Goal: Information Seeking & Learning: Learn about a topic

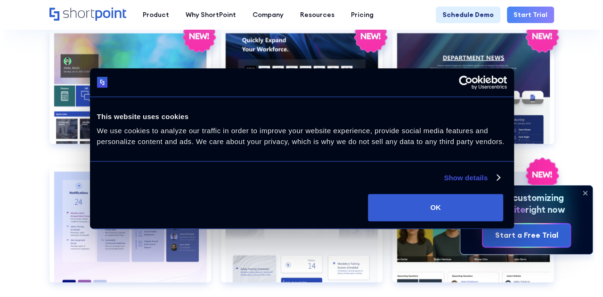
scroll to position [1271, 0]
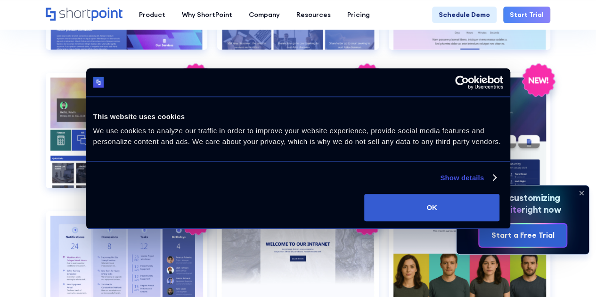
click at [290, 111] on div "Preview" at bounding box center [297, 130] width 161 height 115
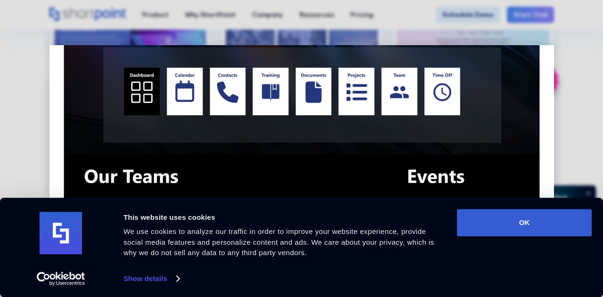
scroll to position [94, 0]
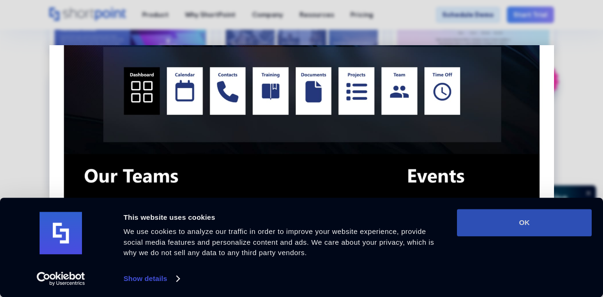
click at [489, 221] on button "OK" at bounding box center [524, 222] width 135 height 27
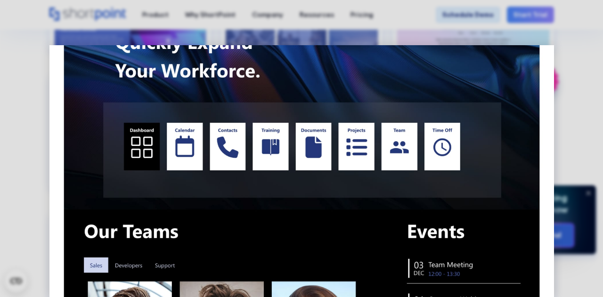
scroll to position [235, 0]
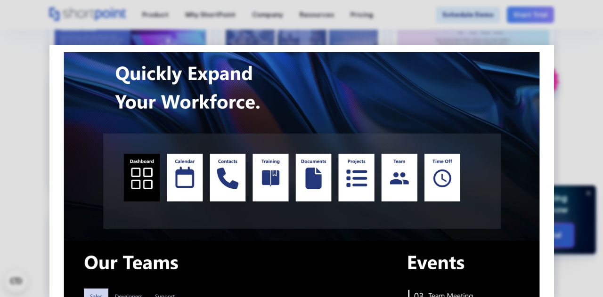
scroll to position [0, 0]
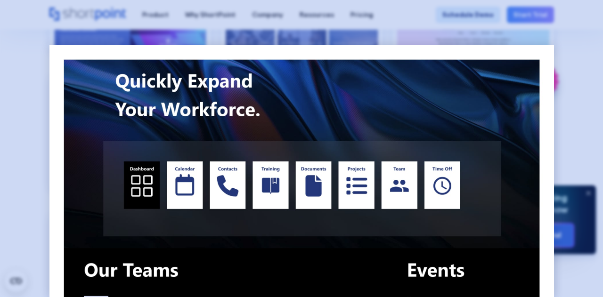
click at [589, 106] on div at bounding box center [301, 148] width 603 height 297
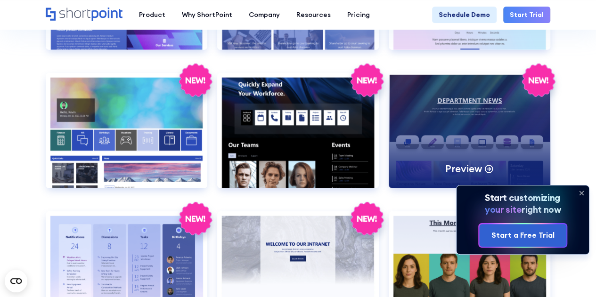
click at [484, 109] on div "Preview" at bounding box center [468, 130] width 161 height 115
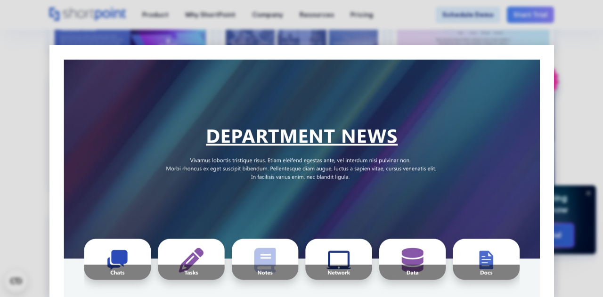
scroll to position [47, 0]
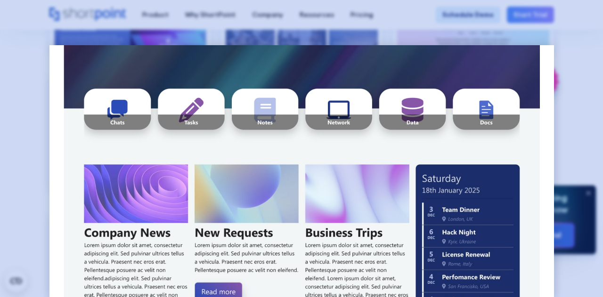
scroll to position [141, 0]
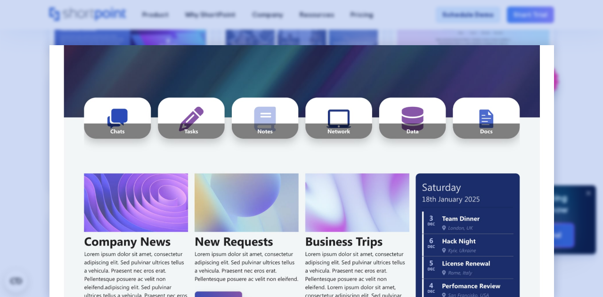
click at [574, 125] on div at bounding box center [301, 148] width 603 height 297
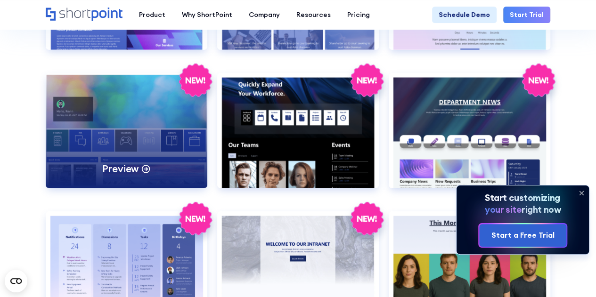
click at [145, 168] on icon at bounding box center [146, 168] width 10 height 10
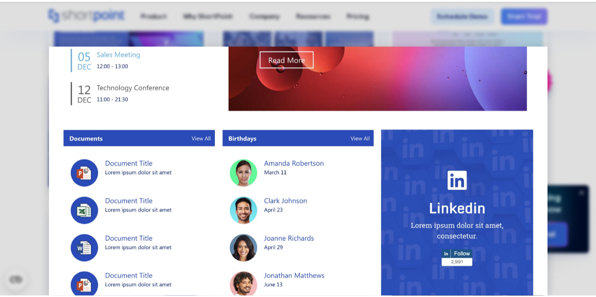
scroll to position [551, 0]
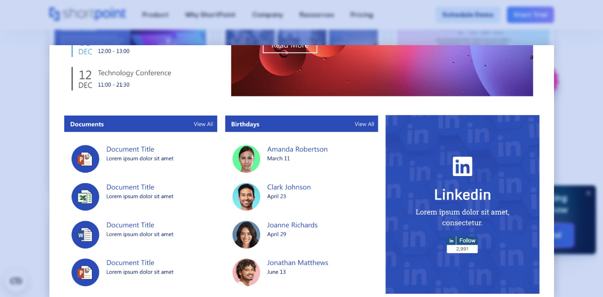
click at [31, 66] on div at bounding box center [301, 148] width 603 height 297
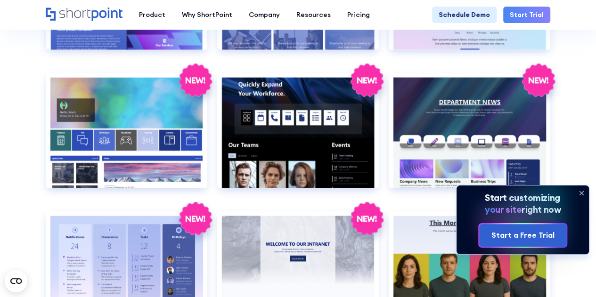
scroll to position [1318, 0]
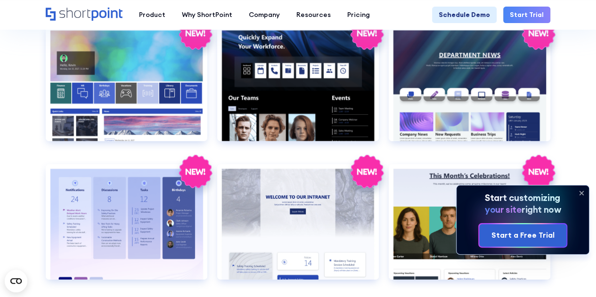
click at [581, 192] on icon at bounding box center [580, 192] width 15 height 15
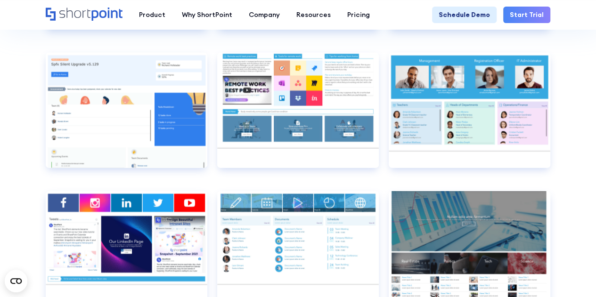
scroll to position [4508, 0]
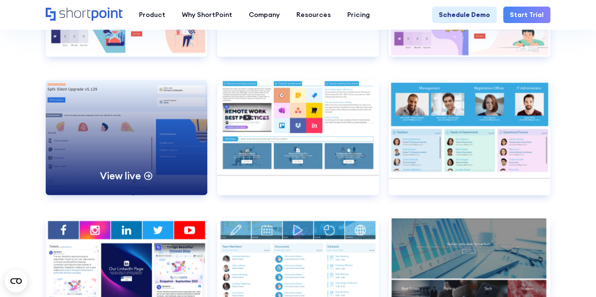
click at [158, 129] on div "View live" at bounding box center [126, 137] width 161 height 115
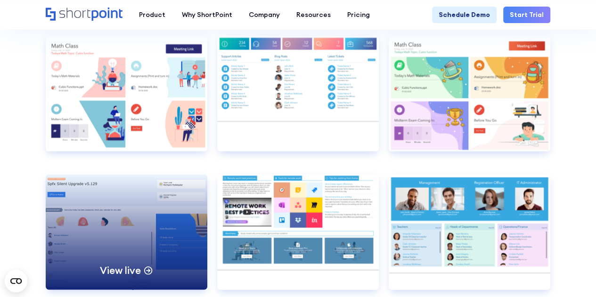
scroll to position [4366, 0]
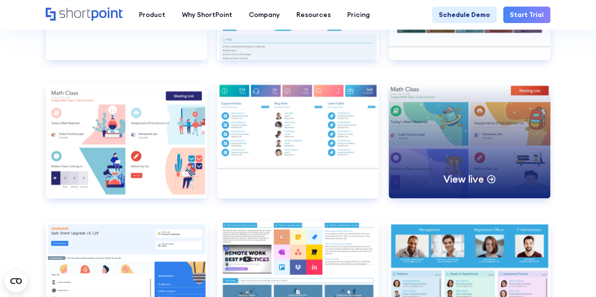
click at [467, 140] on div "View live" at bounding box center [468, 140] width 161 height 115
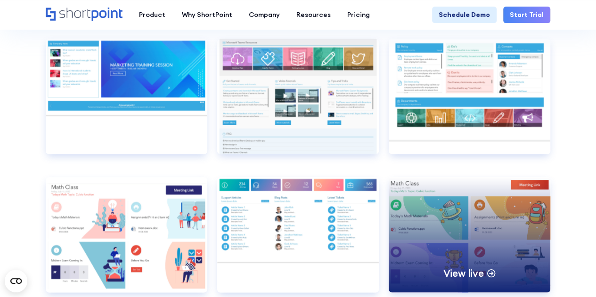
scroll to position [4225, 0]
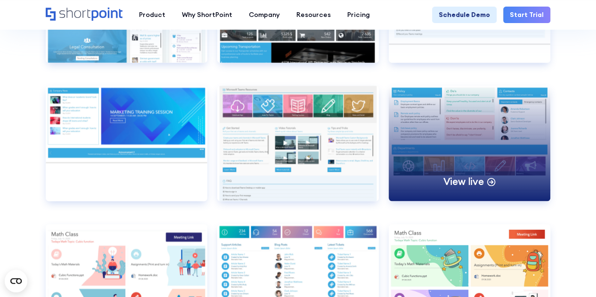
click at [480, 130] on div "View live" at bounding box center [468, 143] width 161 height 115
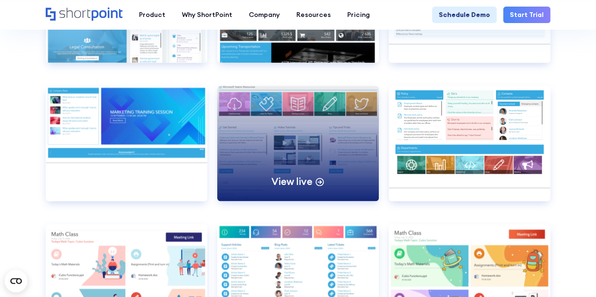
click at [303, 144] on div "View live" at bounding box center [297, 143] width 161 height 115
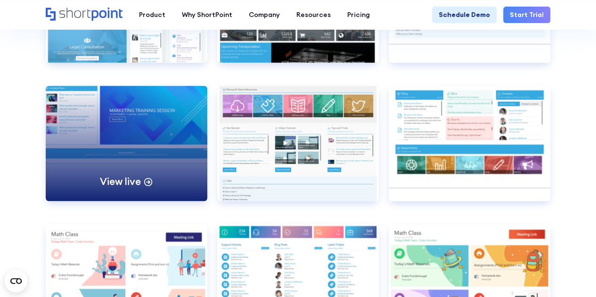
click at [132, 125] on div "View live" at bounding box center [126, 143] width 161 height 115
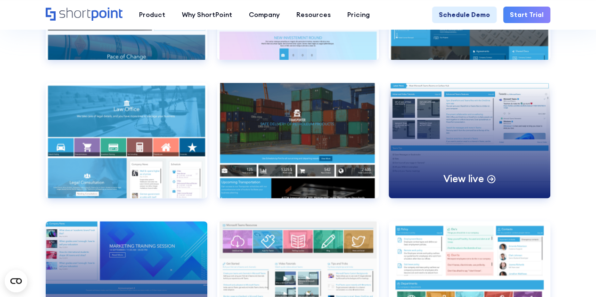
scroll to position [4084, 0]
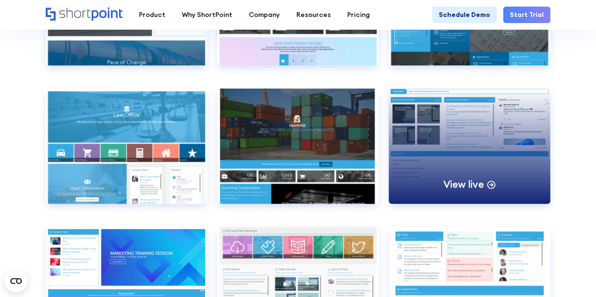
click at [470, 139] on div "View live" at bounding box center [468, 146] width 161 height 115
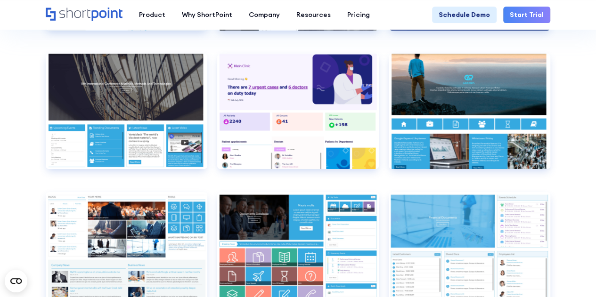
scroll to position [3425, 0]
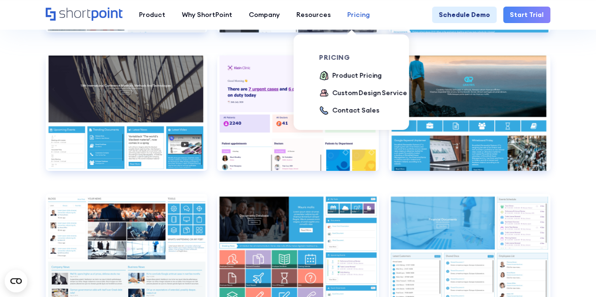
click at [352, 16] on div "Pricing" at bounding box center [358, 15] width 23 height 10
click at [351, 74] on div "Product Pricing" at bounding box center [356, 76] width 49 height 10
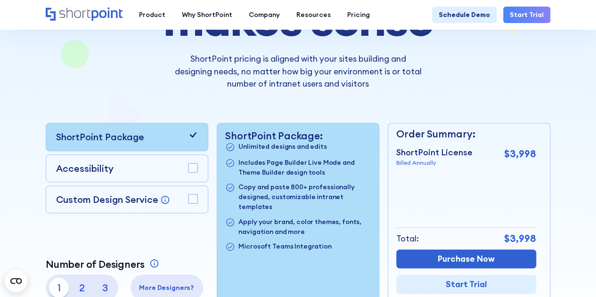
scroll to position [188, 0]
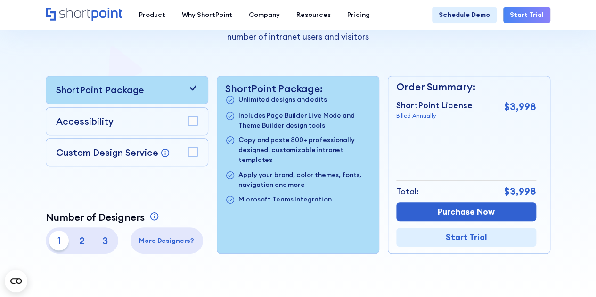
click at [424, 113] on p "Billed Annually" at bounding box center [434, 116] width 76 height 8
click at [433, 104] on p "ShortPoint License" at bounding box center [434, 105] width 76 height 12
click at [447, 106] on p "ShortPoint License" at bounding box center [434, 105] width 76 height 12
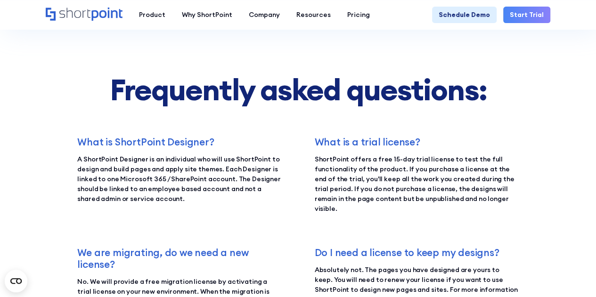
scroll to position [1271, 0]
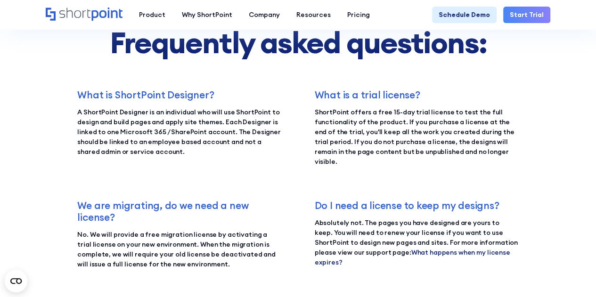
click at [463, 248] on link "What happens when my license expires?" at bounding box center [412, 257] width 195 height 18
